Goal: Transaction & Acquisition: Purchase product/service

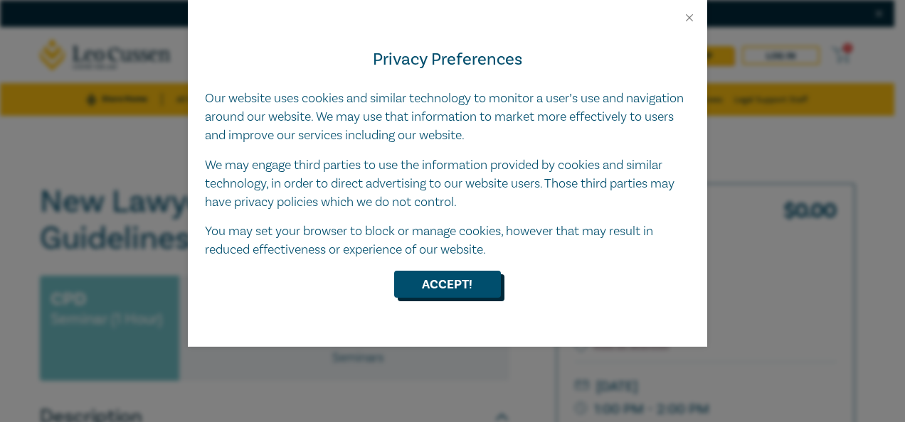
click at [455, 287] on button "Accept!" at bounding box center [447, 284] width 107 height 27
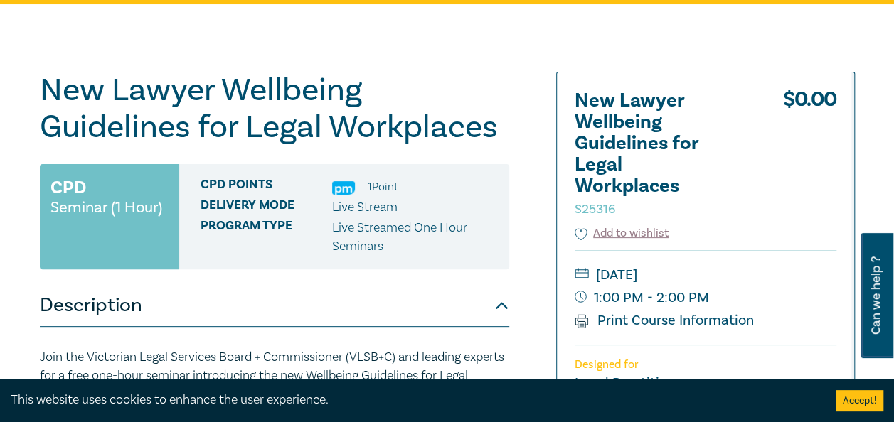
scroll to position [142, 0]
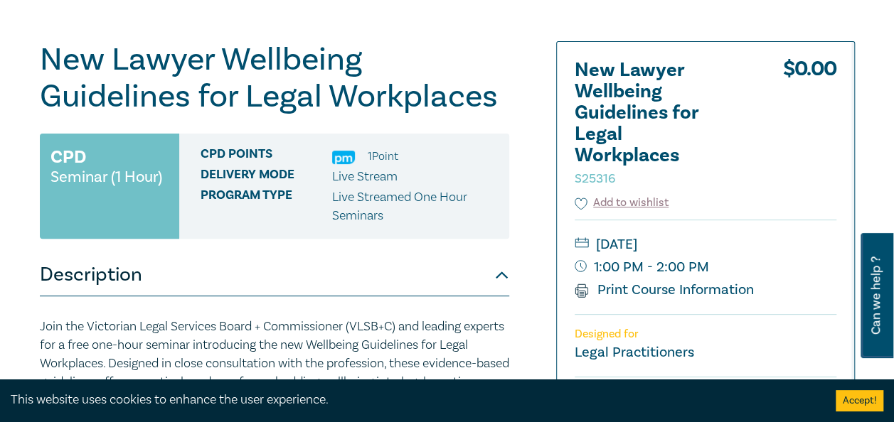
click at [851, 398] on button "Accept!" at bounding box center [860, 400] width 48 height 21
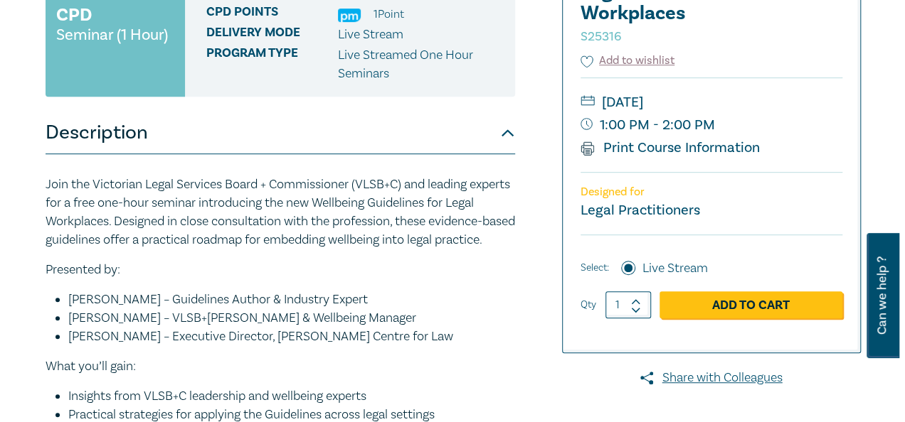
scroll to position [356, 0]
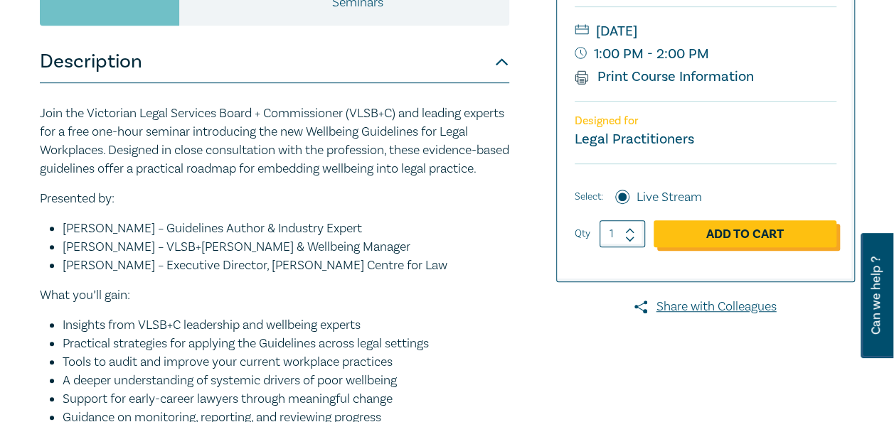
click at [724, 231] on link "Add to Cart" at bounding box center [745, 233] width 183 height 27
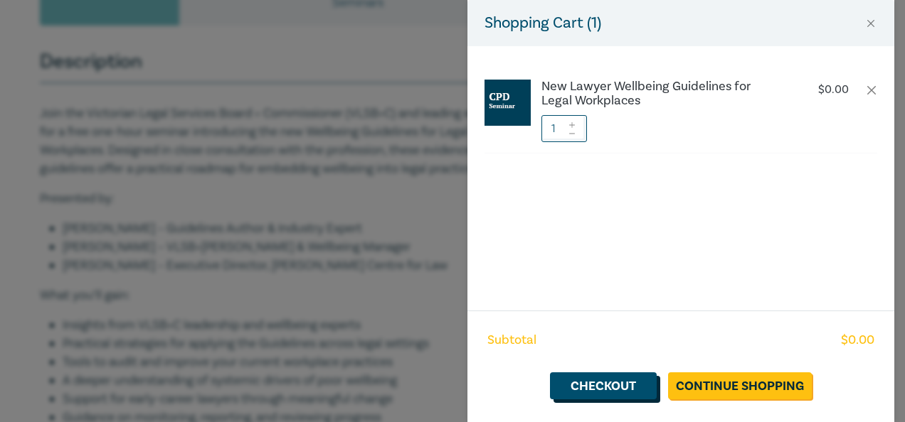
click at [614, 392] on link "Checkout" at bounding box center [603, 386] width 107 height 27
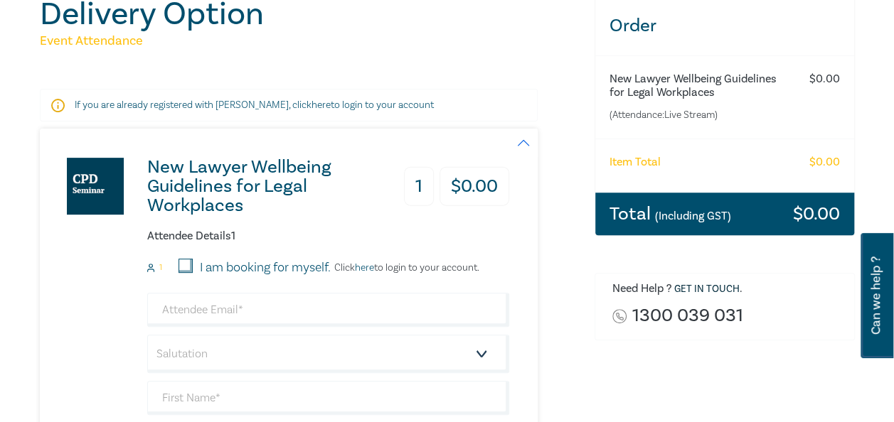
scroll to position [213, 0]
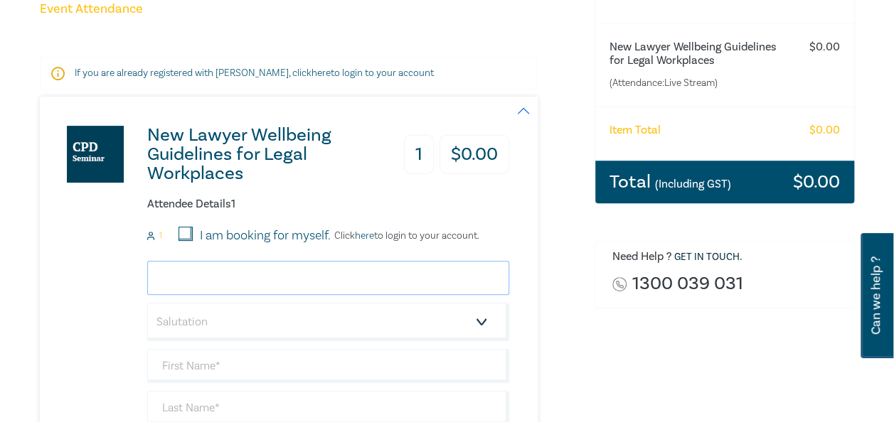
click at [242, 277] on input "email" at bounding box center [328, 278] width 362 height 34
type input "[EMAIL_ADDRESS][DOMAIN_NAME]"
type input "Lauren"
type input "Heron"
type input "MinterEllison"
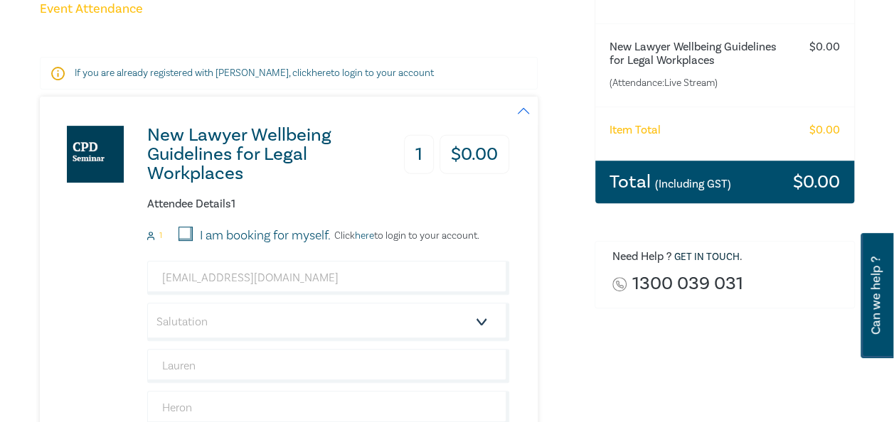
click at [183, 230] on input "I am booking for myself." at bounding box center [185, 234] width 14 height 14
checkbox input "true"
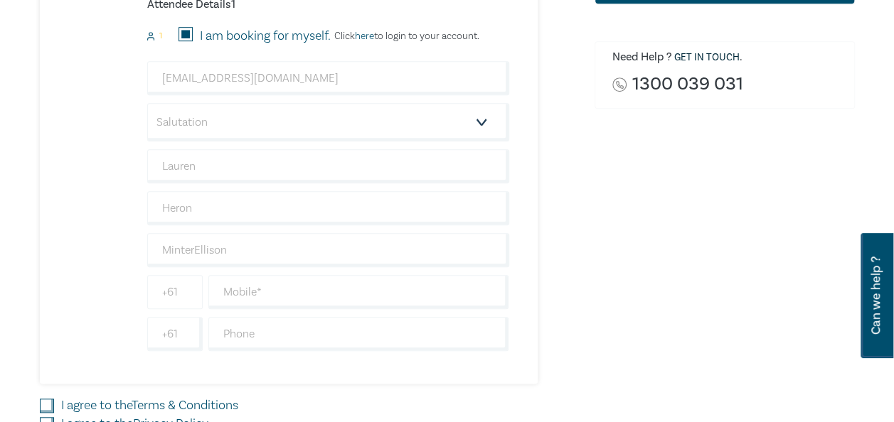
scroll to position [427, 0]
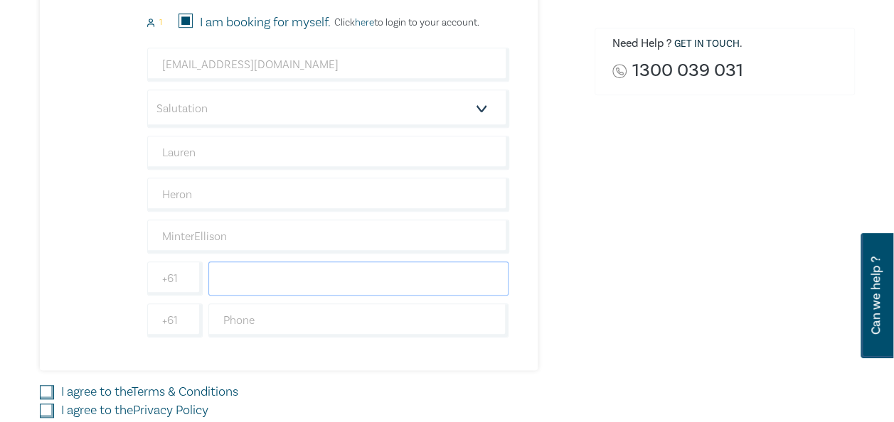
click at [246, 274] on input "text" at bounding box center [358, 279] width 301 height 34
type input "0432998422"
click at [100, 273] on div "New Lawyer Wellbeing Guidelines for Legal Workplaces 1 $ 0.00 Attendee Details …" at bounding box center [274, 126] width 469 height 487
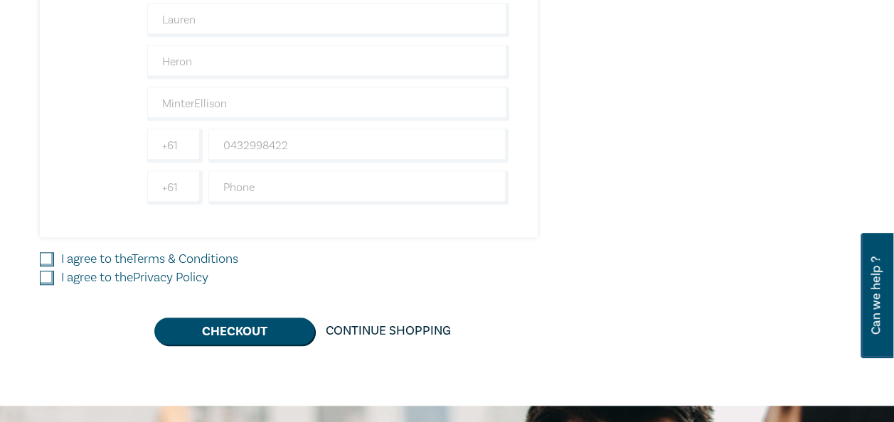
scroll to position [569, 0]
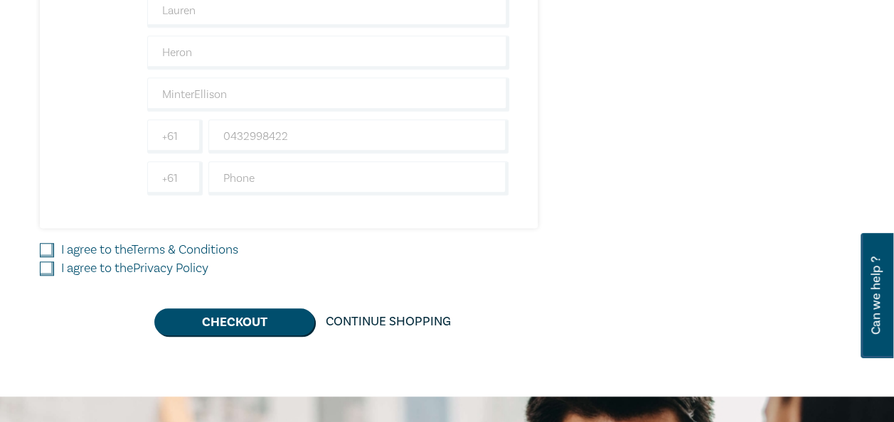
click at [43, 252] on input "I agree to the Terms & Conditions" at bounding box center [47, 250] width 14 height 14
checkbox input "true"
click at [45, 263] on input "I agree to the Privacy Policy" at bounding box center [47, 269] width 14 height 14
checkbox input "true"
click at [247, 316] on button "Checkout" at bounding box center [234, 322] width 160 height 27
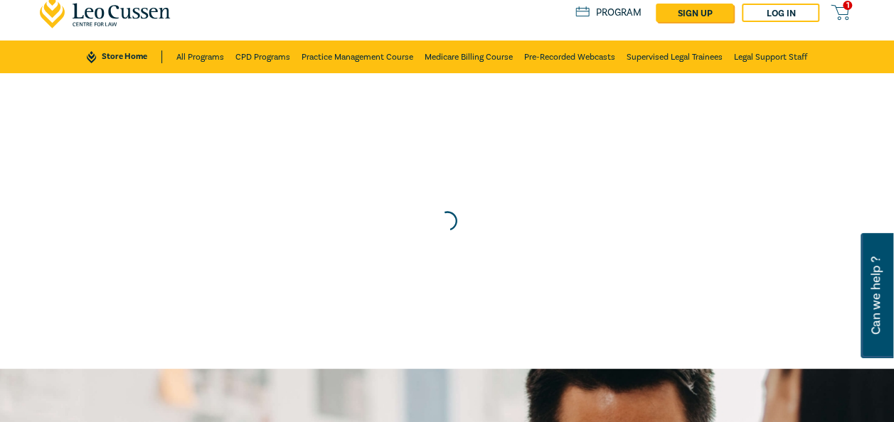
scroll to position [0, 0]
